Goal: Task Accomplishment & Management: Complete application form

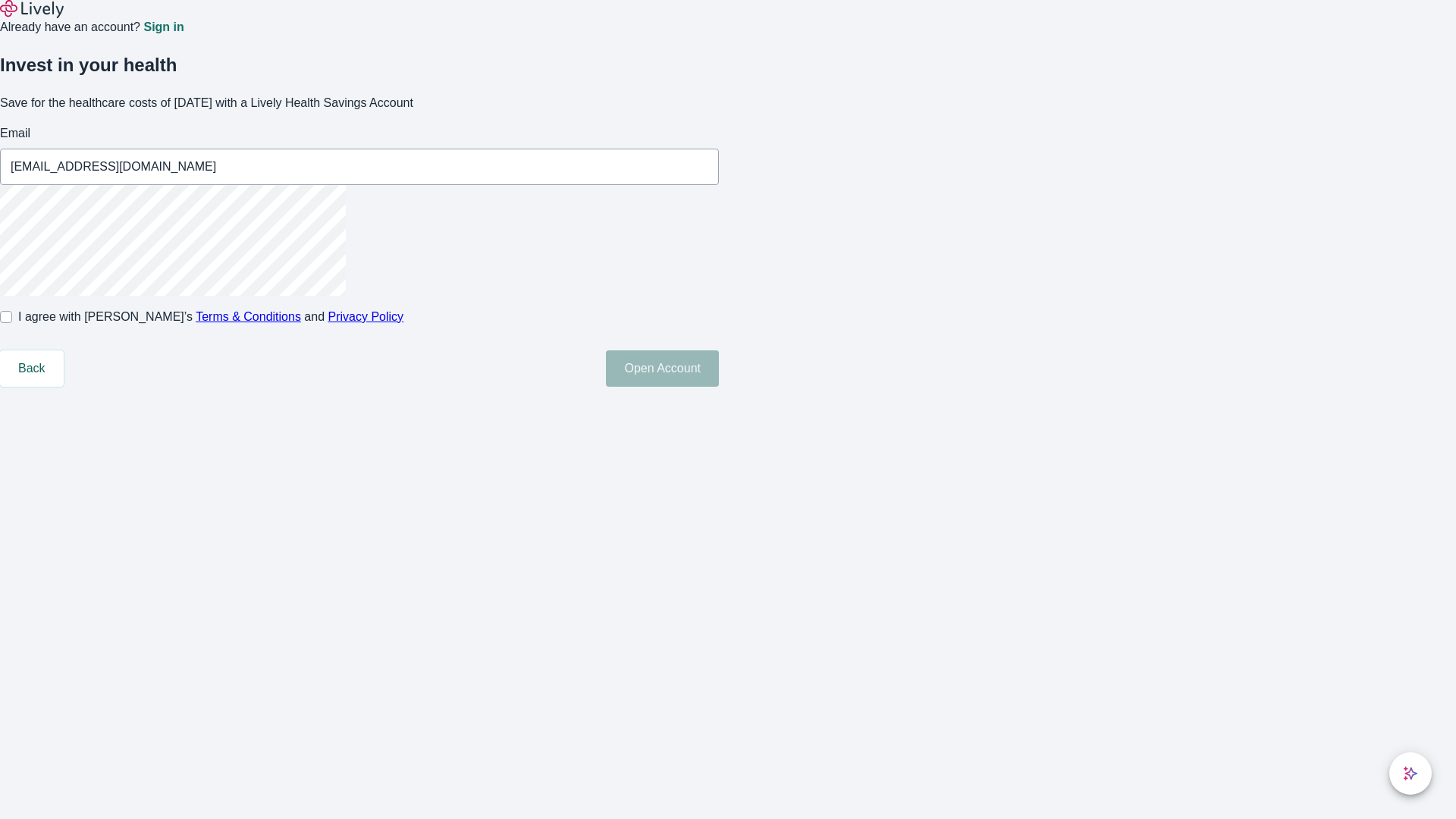
click at [12, 323] on input "I agree with Lively’s Terms & Conditions and Privacy Policy" at bounding box center [6, 317] width 12 height 12
checkbox input "true"
click at [718, 387] on button "Open Account" at bounding box center [662, 369] width 113 height 37
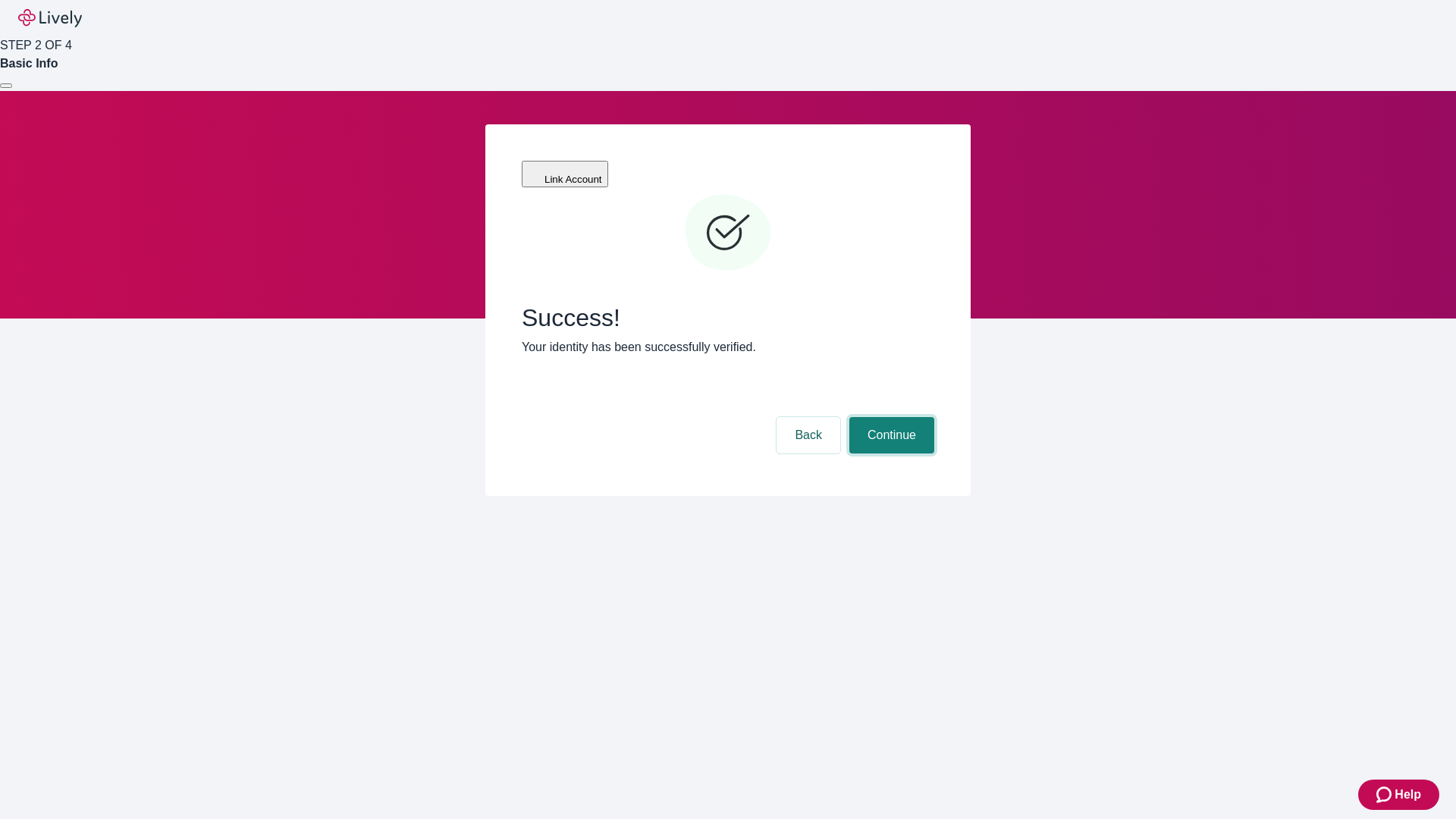
click at [890, 417] on button "Continue" at bounding box center [892, 436] width 85 height 37
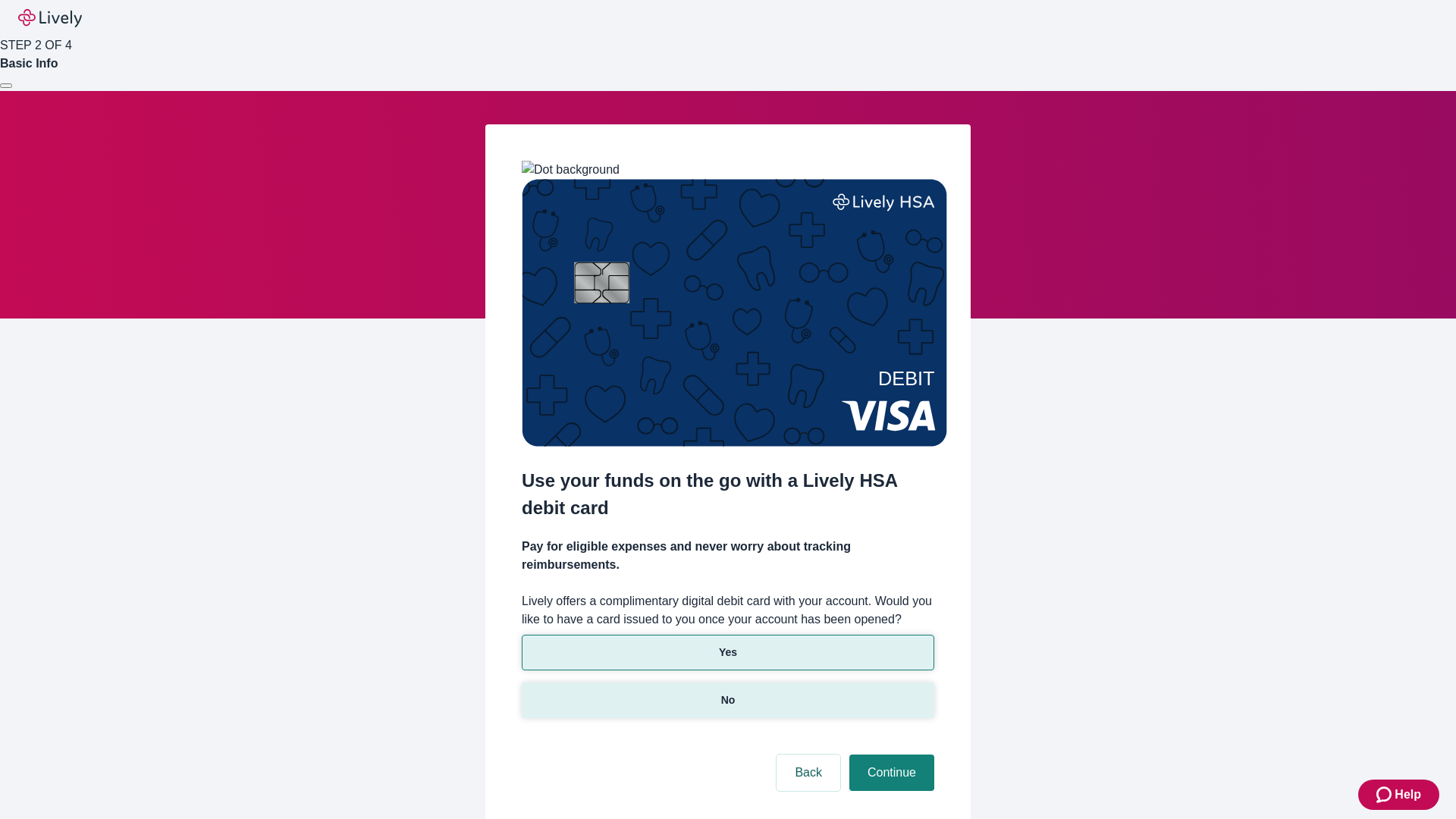
click at [727, 693] on p "No" at bounding box center [728, 700] width 14 height 16
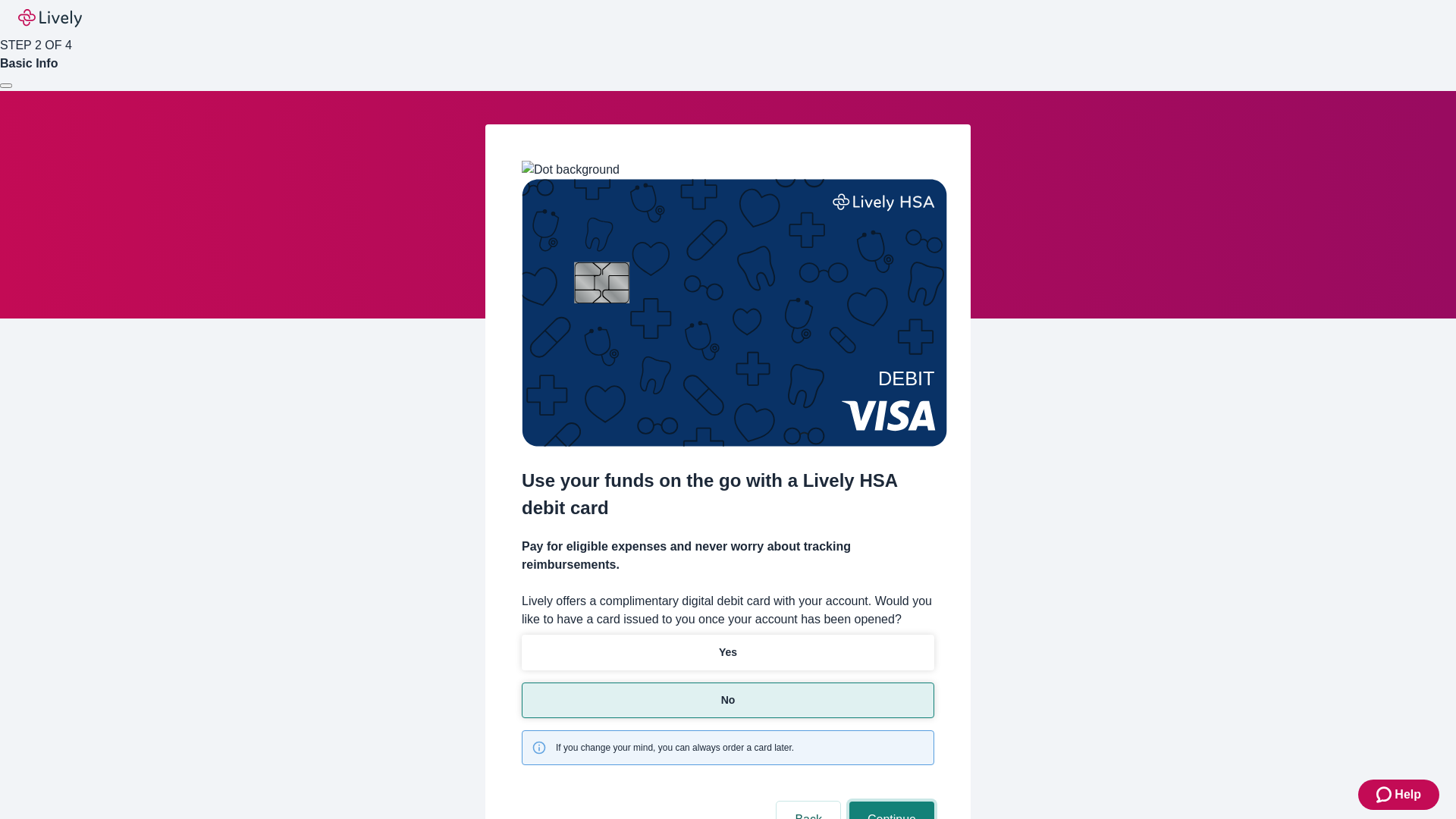
click at [890, 802] on button "Continue" at bounding box center [892, 820] width 85 height 37
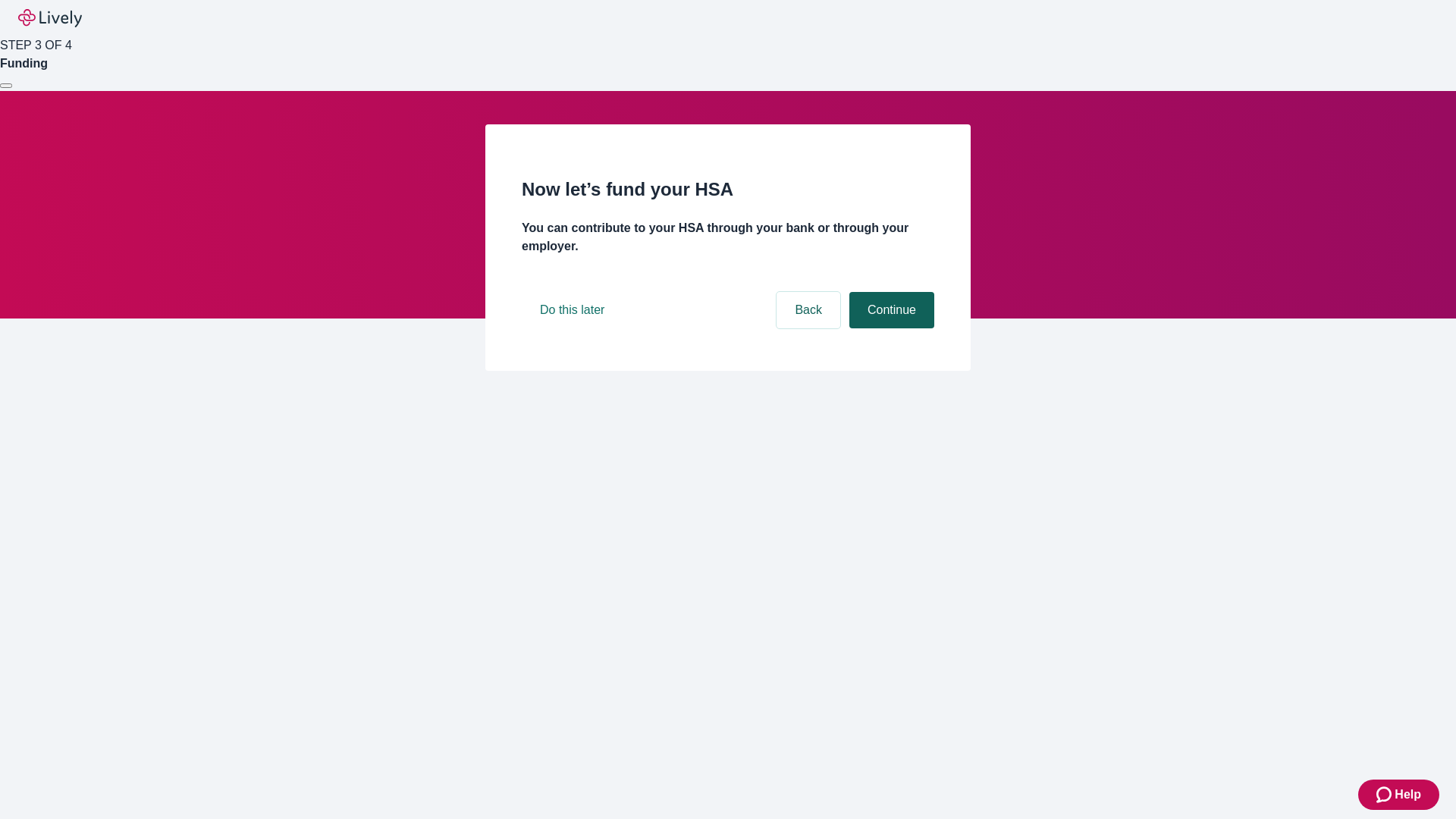
click at [890, 329] on button "Continue" at bounding box center [892, 310] width 85 height 37
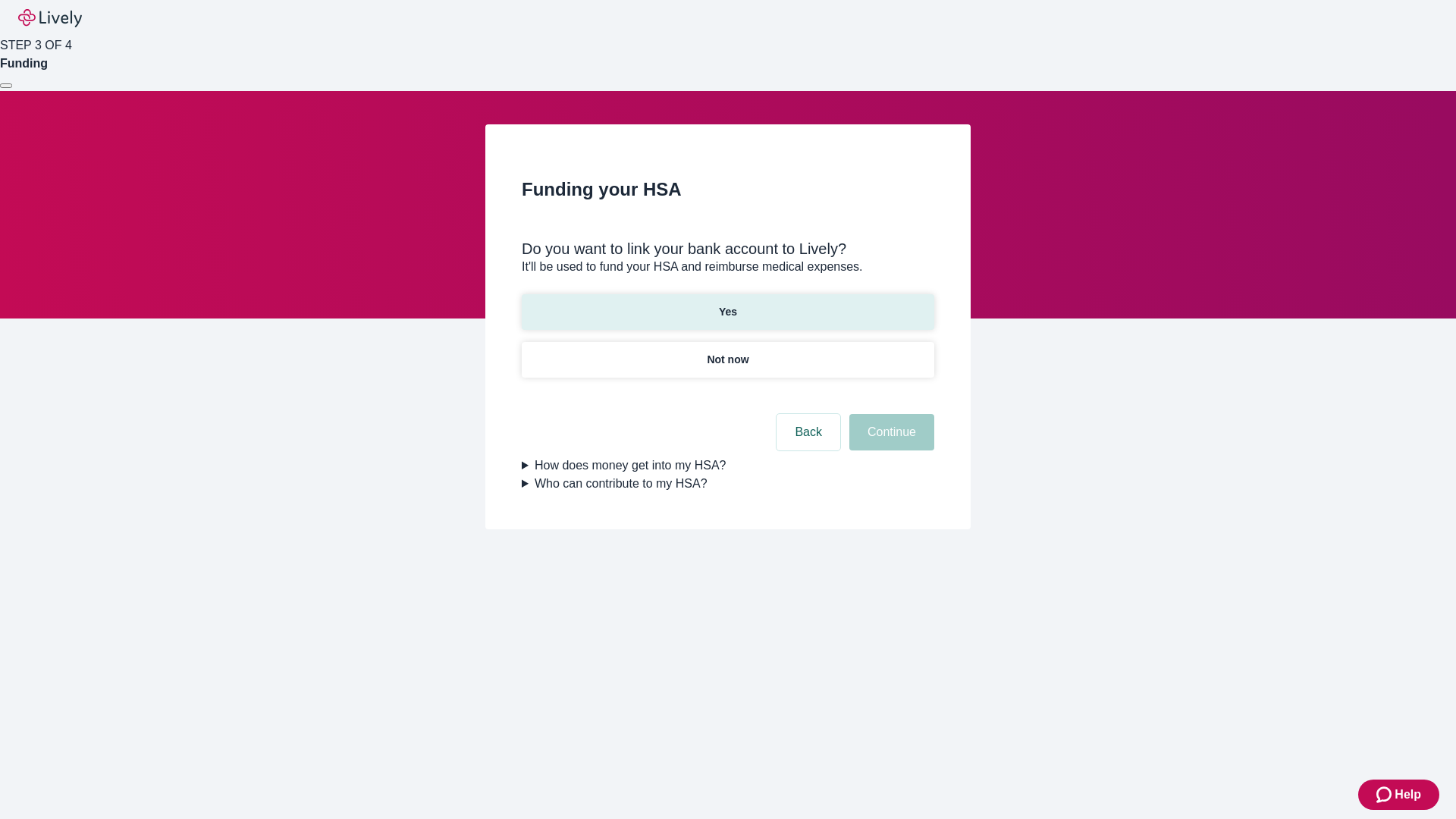
click at [727, 304] on p "Yes" at bounding box center [728, 312] width 18 height 16
click at [890, 414] on button "Continue" at bounding box center [892, 433] width 85 height 37
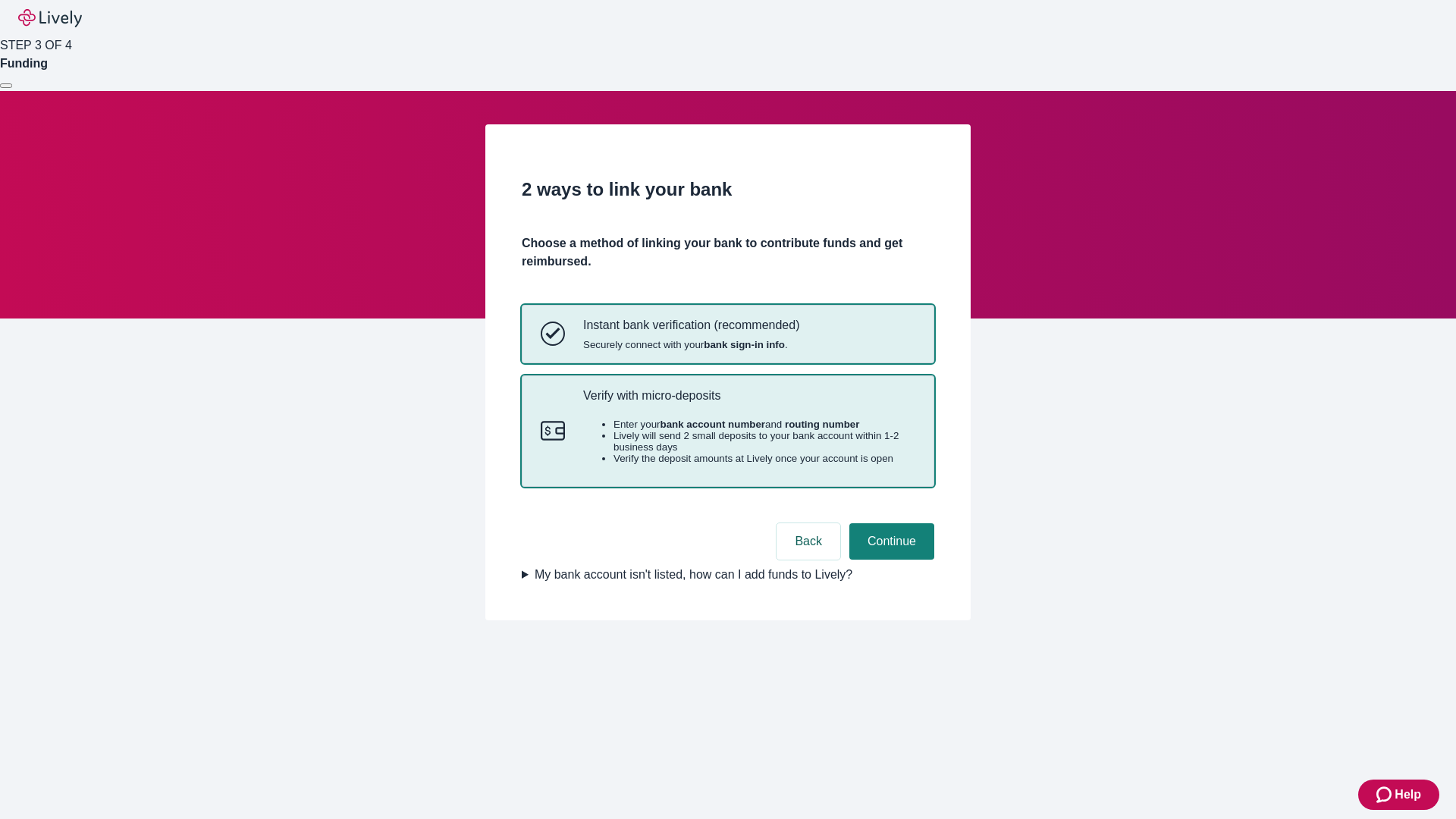
click at [748, 403] on p "Verify with micro-deposits" at bounding box center [749, 395] width 332 height 14
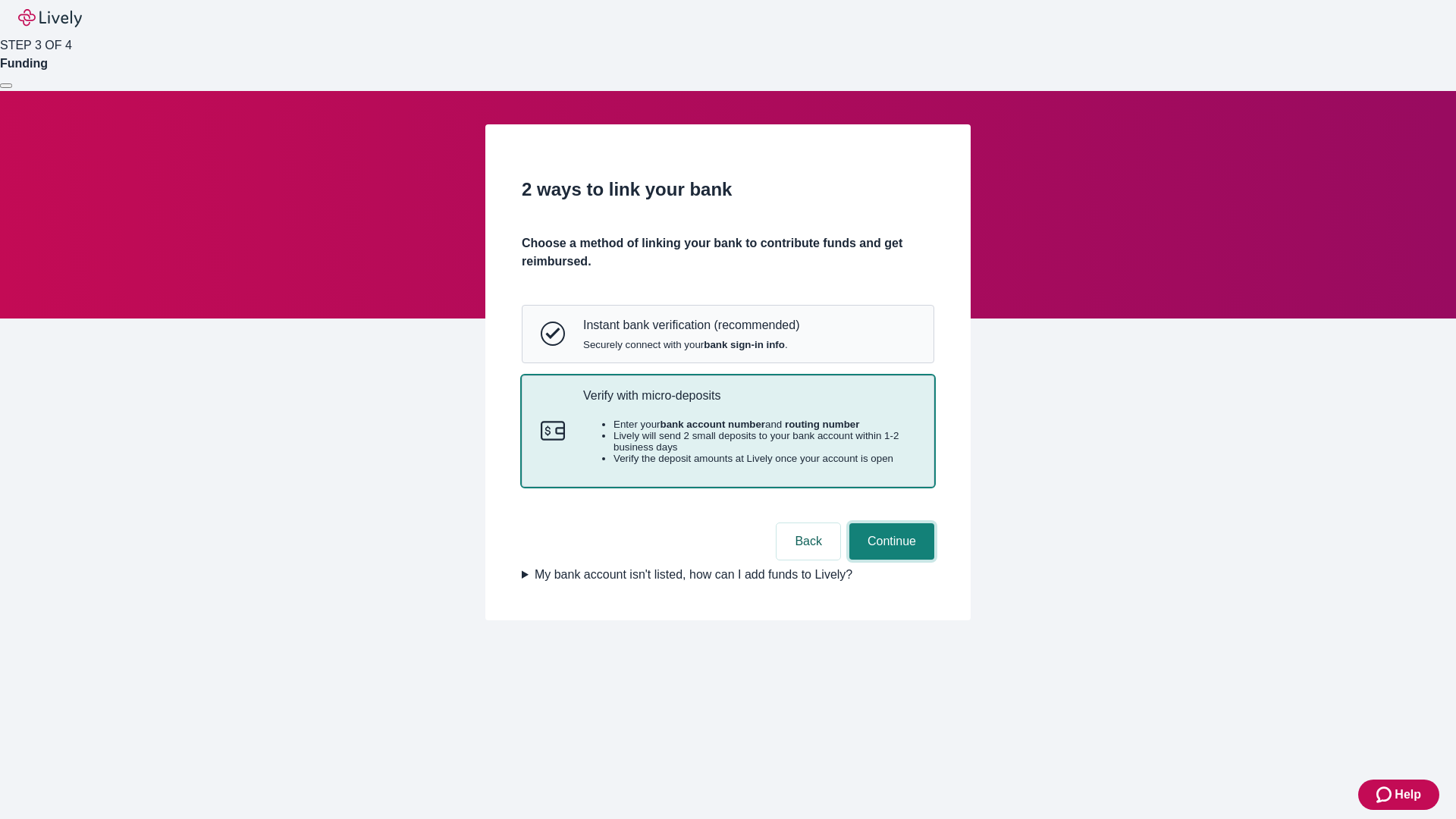
click at [890, 560] on button "Continue" at bounding box center [892, 541] width 85 height 37
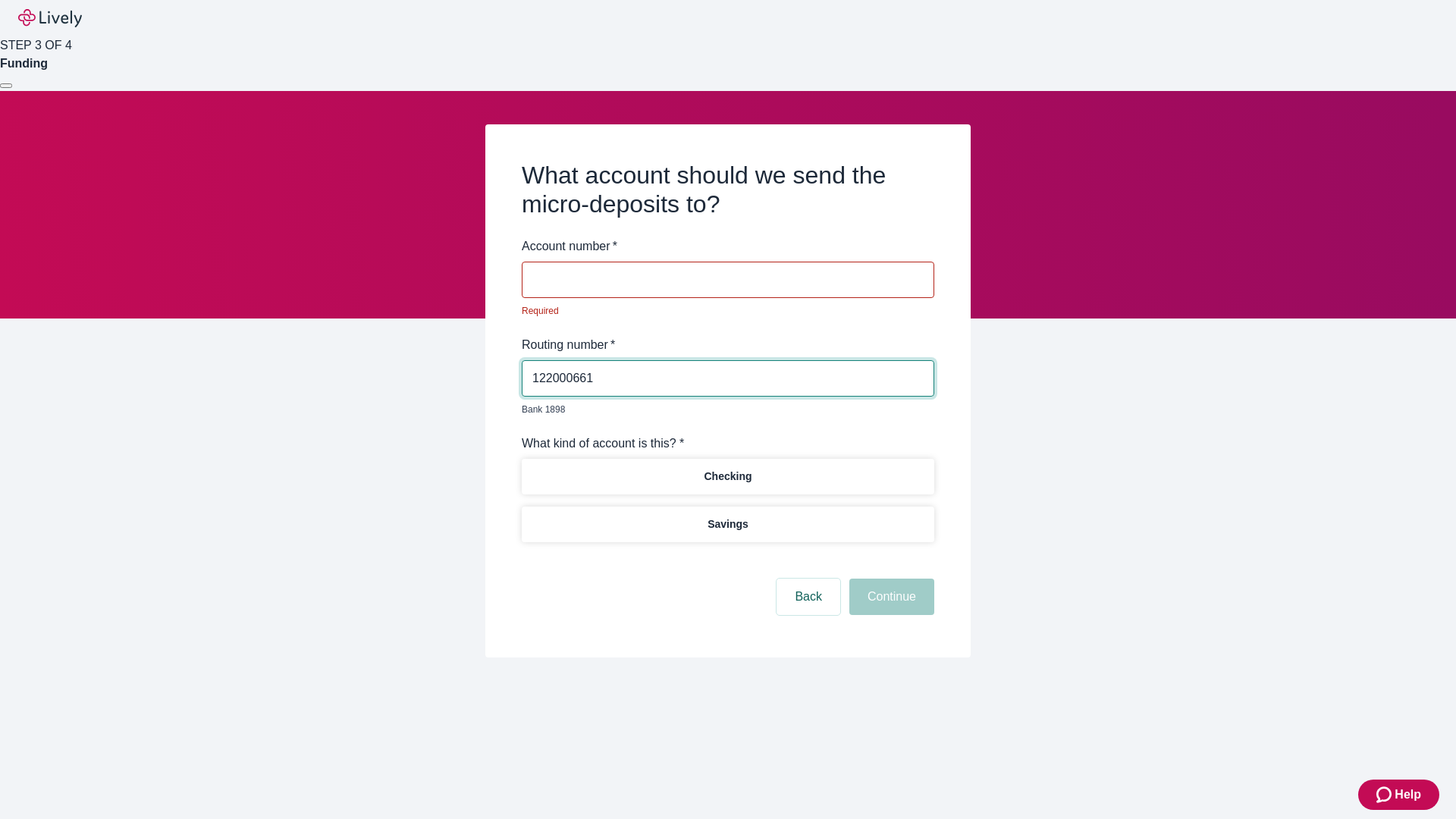
type input "122000661"
type input "452628"
